Goal: Transaction & Acquisition: Book appointment/travel/reservation

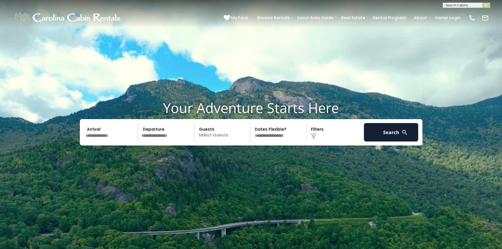
click at [91, 139] on input "text" at bounding box center [111, 132] width 55 height 18
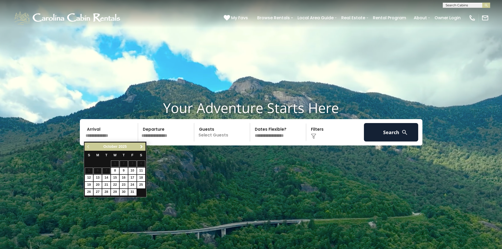
click at [141, 145] on span "Next" at bounding box center [141, 147] width 4 height 4
click at [132, 171] on link "7" at bounding box center [132, 171] width 8 height 7
type input "*******"
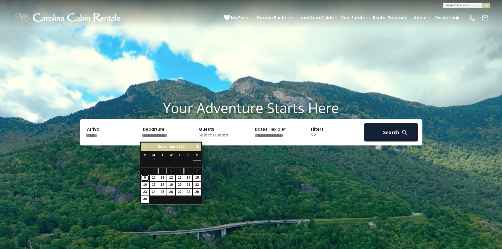
click at [146, 177] on link "9" at bounding box center [145, 178] width 8 height 7
type input "*******"
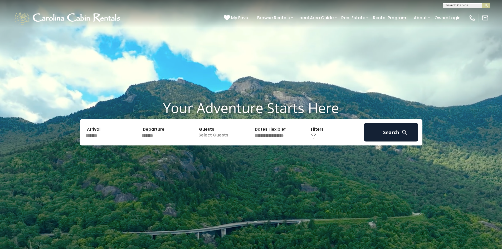
click at [215, 134] on p "Select Guests" at bounding box center [223, 132] width 54 height 18
click at [250, 154] on div "+" at bounding box center [248, 154] width 6 height 6
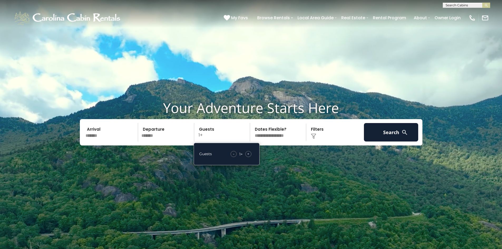
click at [250, 154] on div "+" at bounding box center [248, 154] width 6 height 6
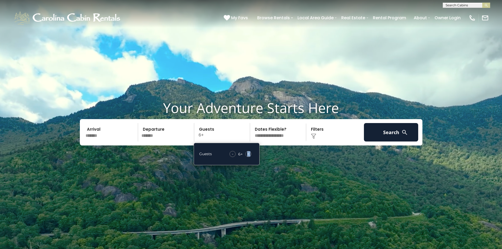
click at [250, 154] on div "+" at bounding box center [248, 154] width 6 height 6
click at [314, 130] on div "Click to Choose" at bounding box center [335, 132] width 55 height 18
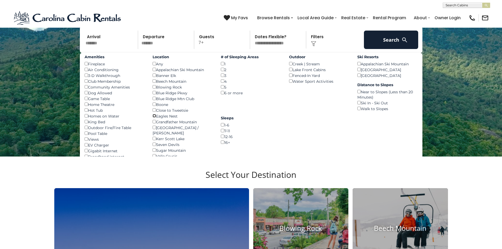
scroll to position [93, 0]
click at [271, 138] on div "12-16 ()" at bounding box center [251, 136] width 60 height 6
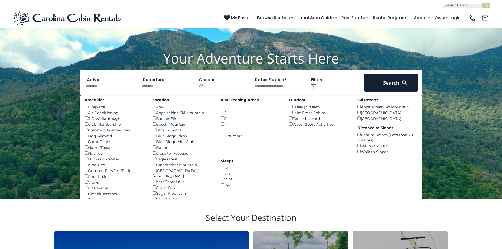
scroll to position [53, 0]
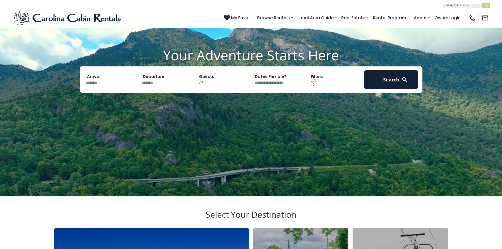
click at [314, 78] on div "Click to Choose" at bounding box center [335, 79] width 55 height 18
click at [320, 77] on div "Click to Choose" at bounding box center [335, 79] width 55 height 18
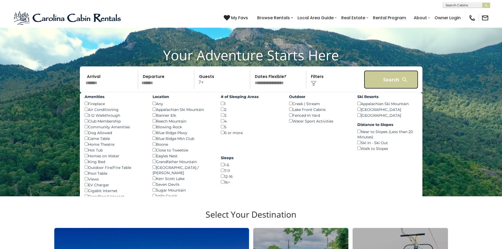
click at [392, 80] on button "Search" at bounding box center [391, 79] width 55 height 18
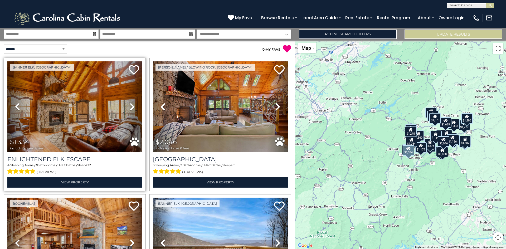
click at [130, 106] on icon at bounding box center [132, 107] width 5 height 8
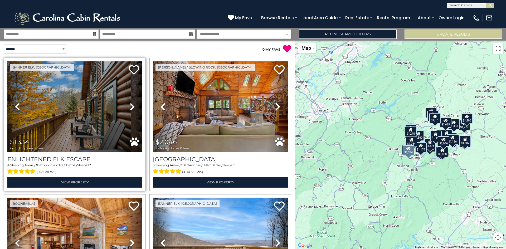
click at [130, 106] on icon at bounding box center [132, 107] width 5 height 8
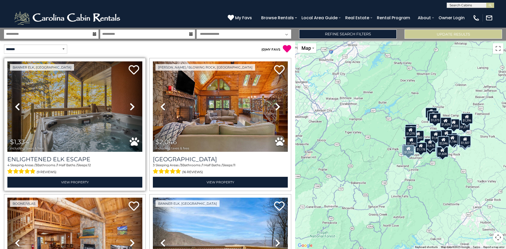
click at [130, 106] on icon at bounding box center [132, 107] width 5 height 8
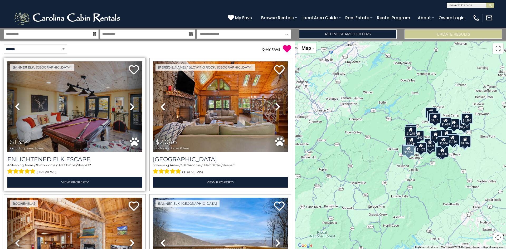
click at [130, 106] on icon at bounding box center [132, 107] width 5 height 8
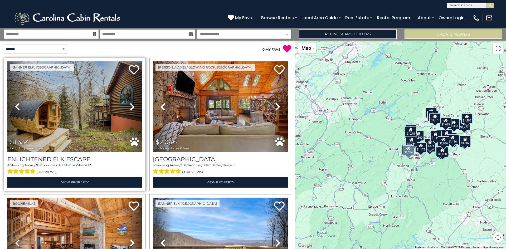
click at [130, 106] on icon at bounding box center [132, 107] width 5 height 8
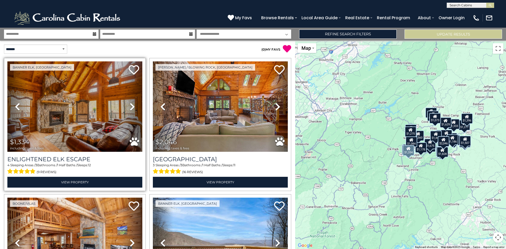
click at [130, 106] on icon at bounding box center [132, 107] width 5 height 8
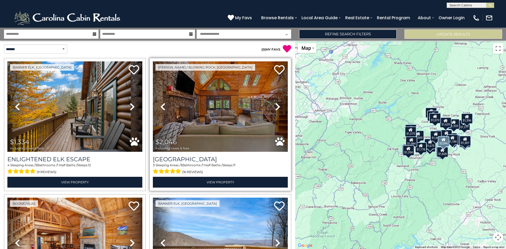
click at [276, 104] on icon at bounding box center [277, 107] width 5 height 8
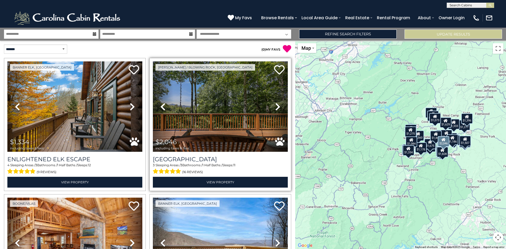
click at [276, 104] on icon at bounding box center [277, 107] width 5 height 8
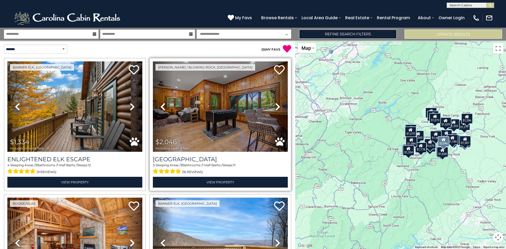
click at [276, 104] on icon at bounding box center [277, 107] width 5 height 8
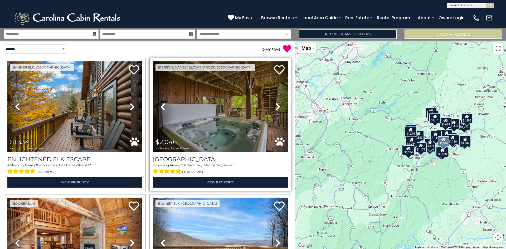
click at [276, 104] on icon at bounding box center [277, 107] width 5 height 8
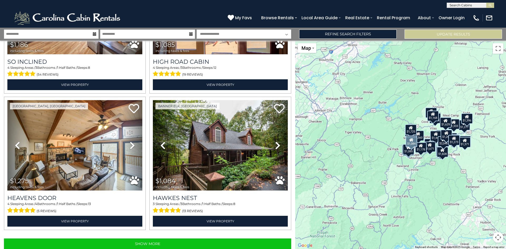
scroll to position [1870, 0]
